Goal: Task Accomplishment & Management: Manage account settings

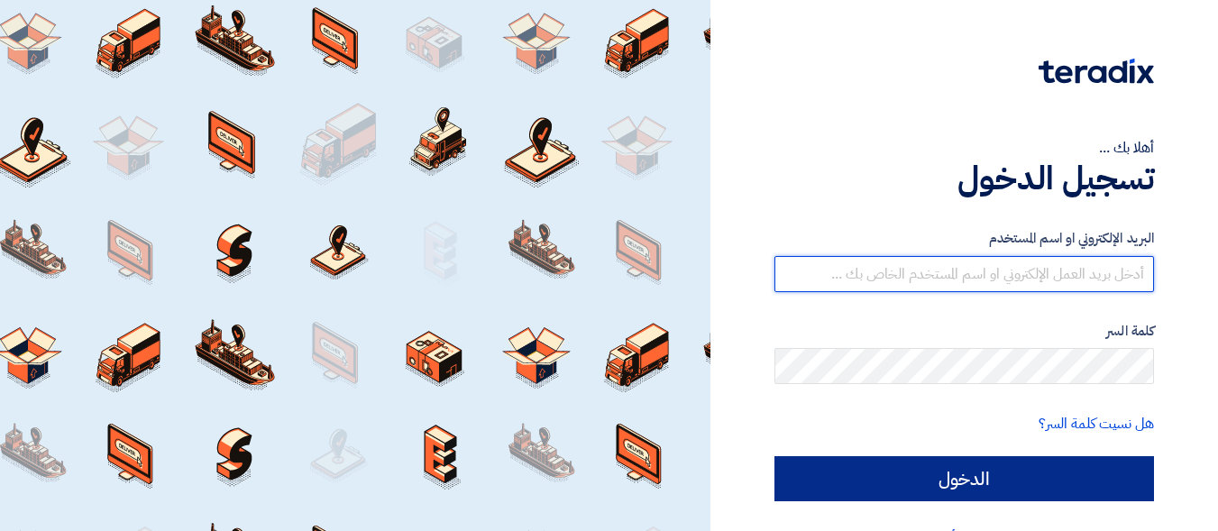
type input "[EMAIL_ADDRESS][DOMAIN_NAME]"
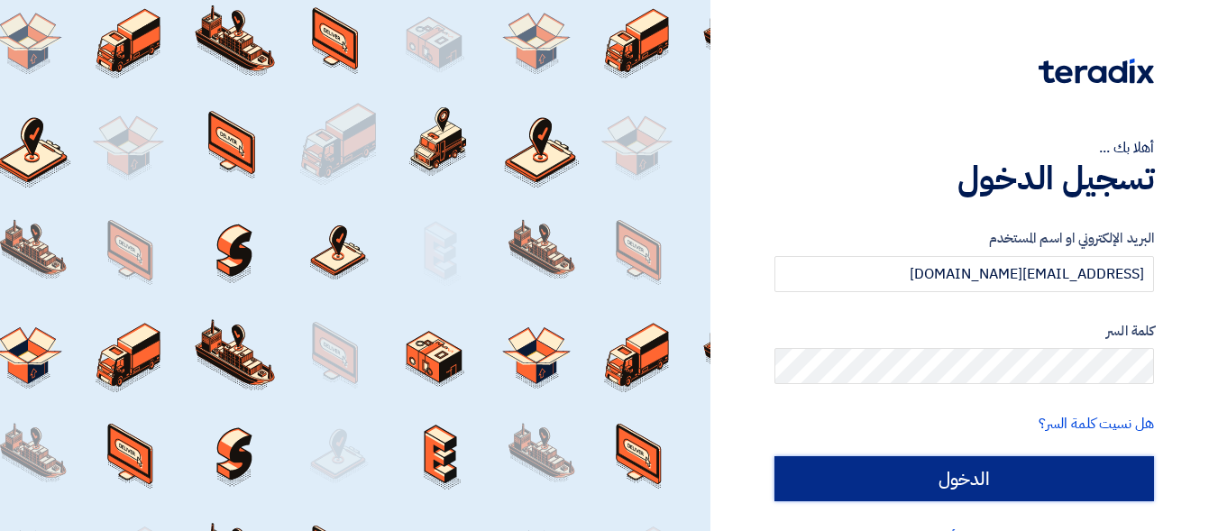
click at [987, 472] on input "الدخول" at bounding box center [964, 478] width 380 height 45
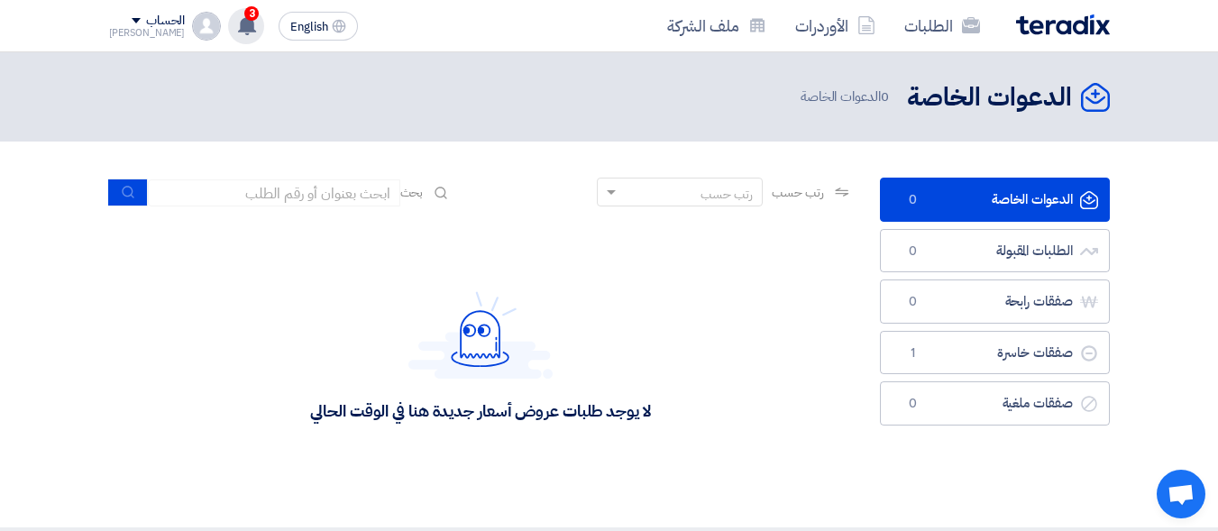
click at [244, 14] on span "3" at bounding box center [251, 13] width 14 height 14
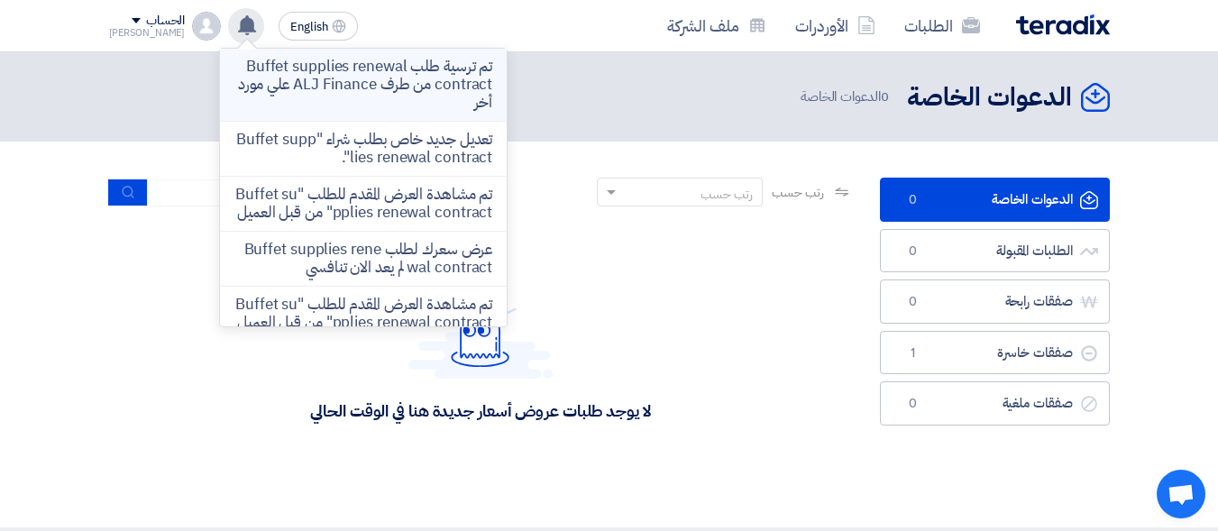
click at [282, 90] on p "تم ترسية طلب Buffet supplies renewal contract من طرف ALJ Finance علي مورد أخر" at bounding box center [363, 85] width 258 height 54
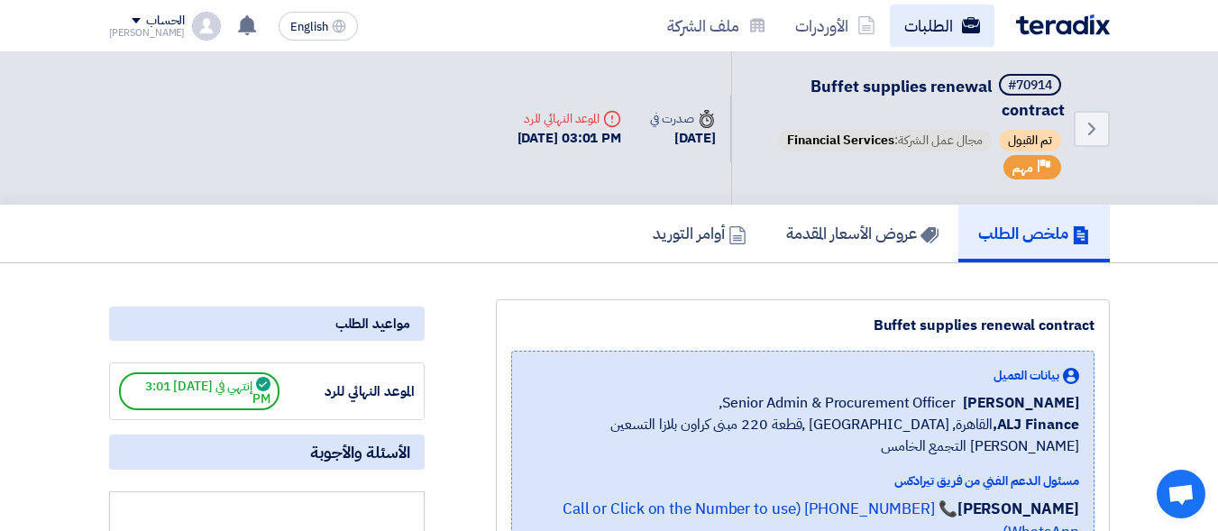
click at [920, 32] on link "الطلبات" at bounding box center [942, 26] width 105 height 42
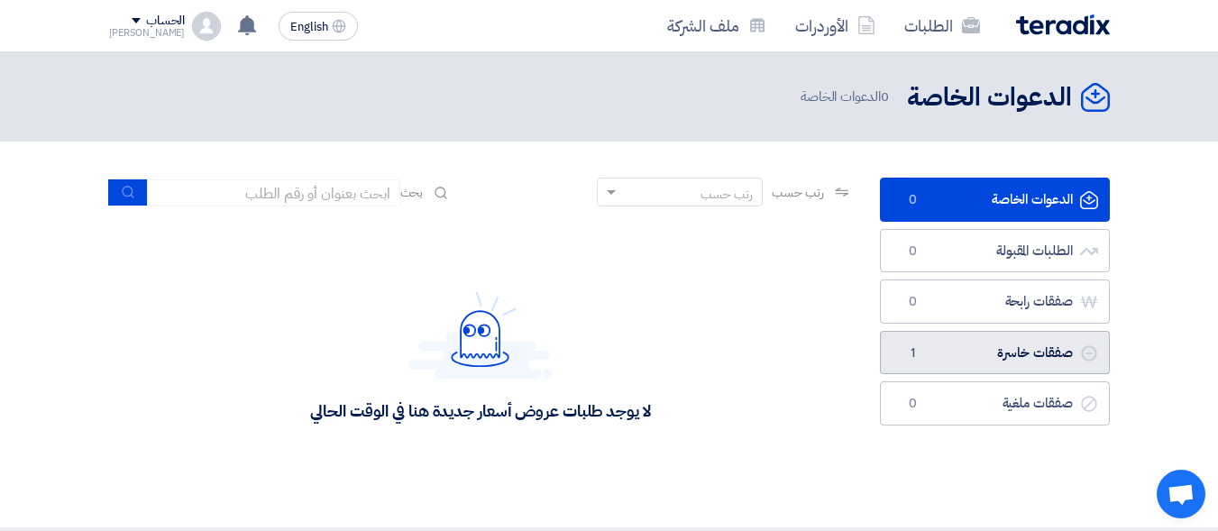
click at [1016, 347] on link "صفقات خاسرة صفقات خاسرة 1" at bounding box center [995, 353] width 230 height 44
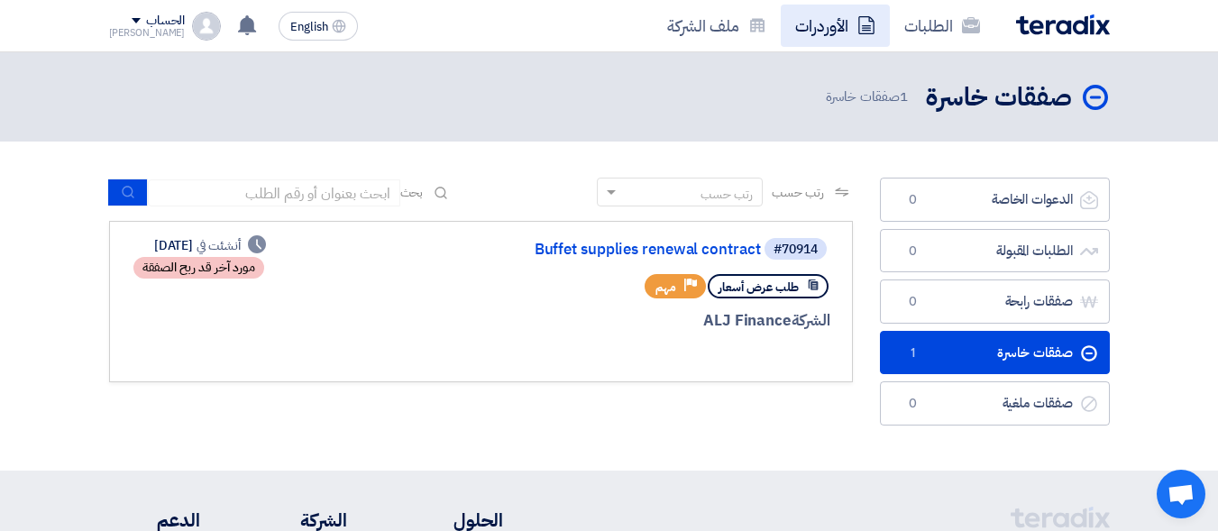
click at [845, 19] on link "الأوردرات" at bounding box center [835, 26] width 109 height 42
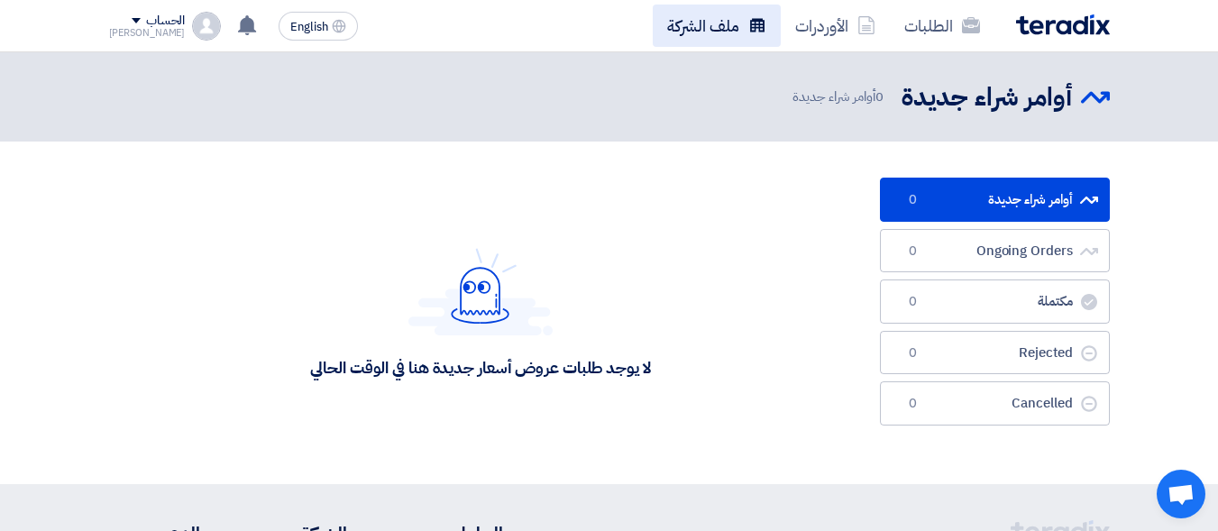
click at [768, 18] on link "ملف الشركة" at bounding box center [717, 26] width 128 height 42
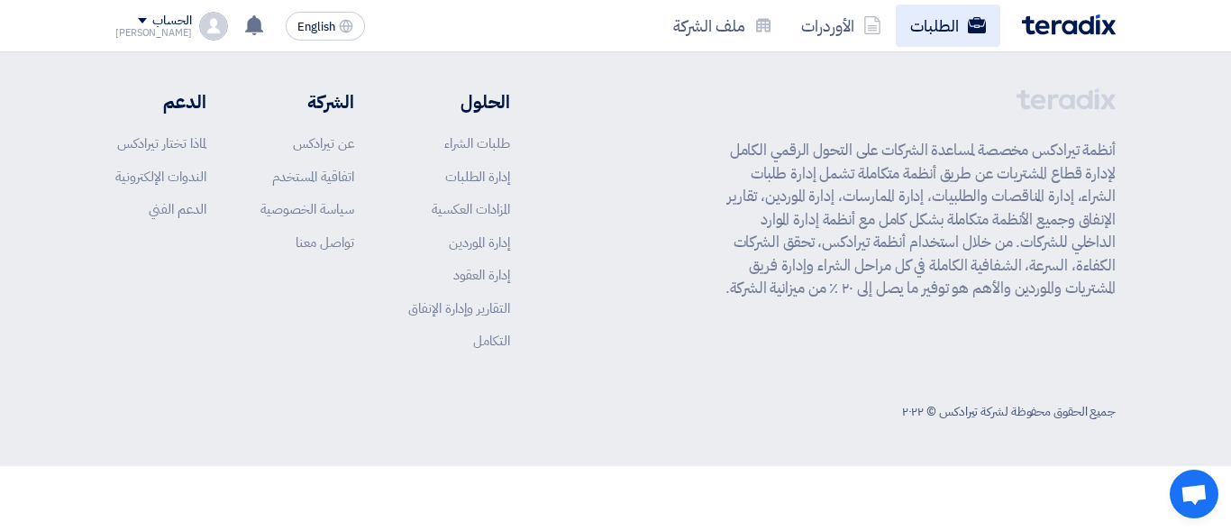
click at [932, 17] on link "الطلبات" at bounding box center [948, 26] width 105 height 42
